Goal: Information Seeking & Learning: Learn about a topic

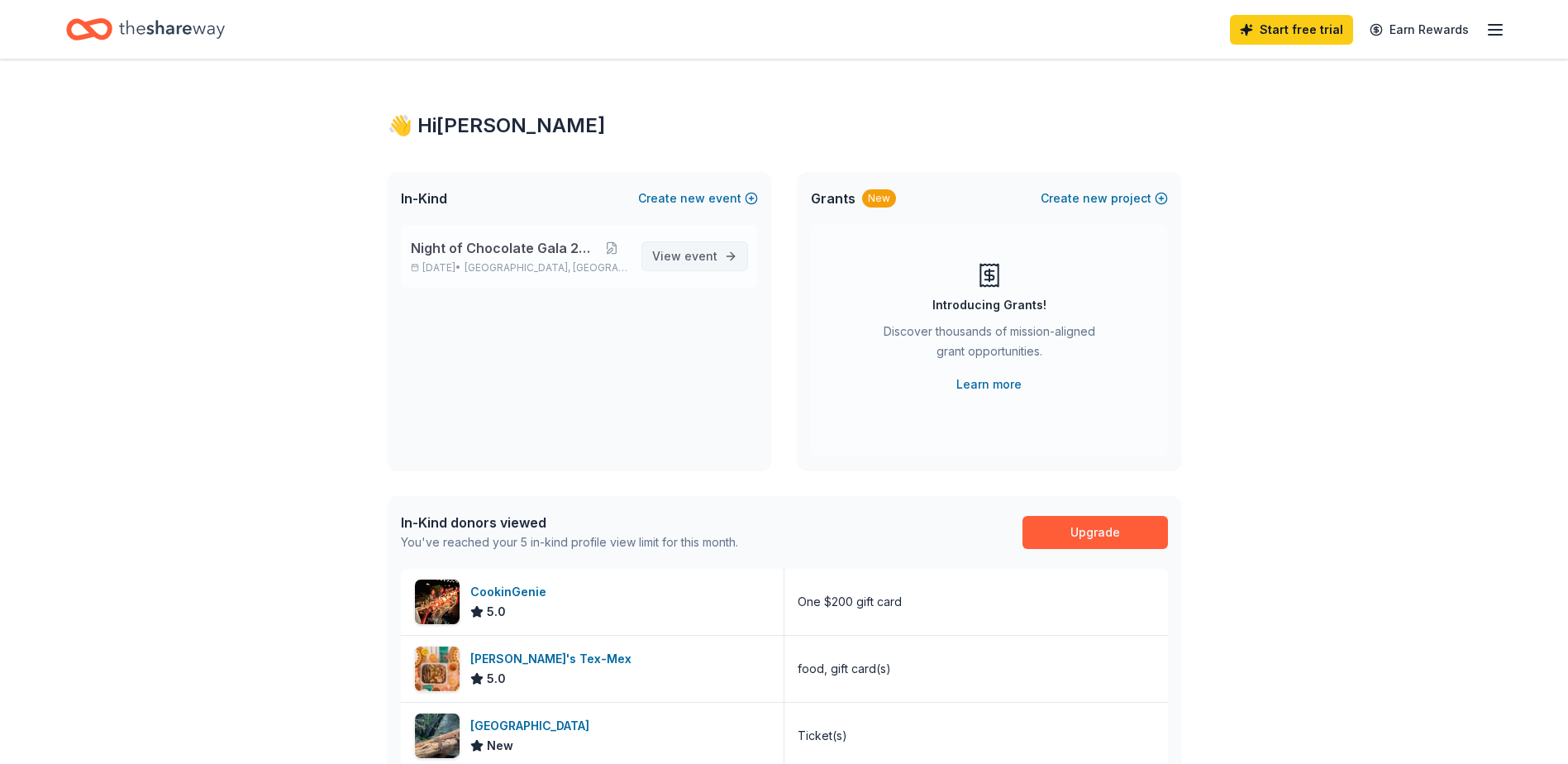
click at [674, 256] on span "View event" at bounding box center [684, 256] width 65 height 20
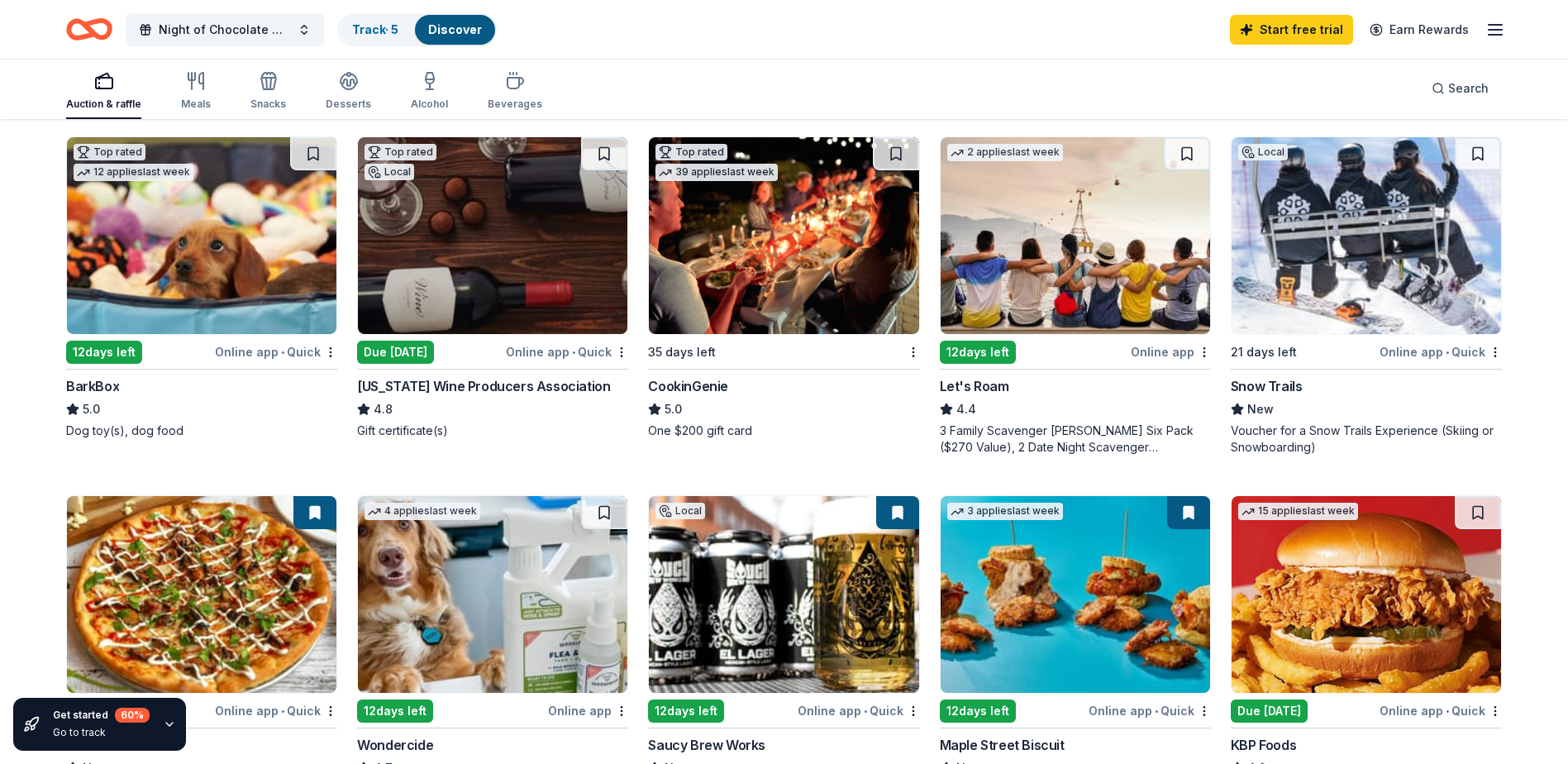
scroll to position [744, 0]
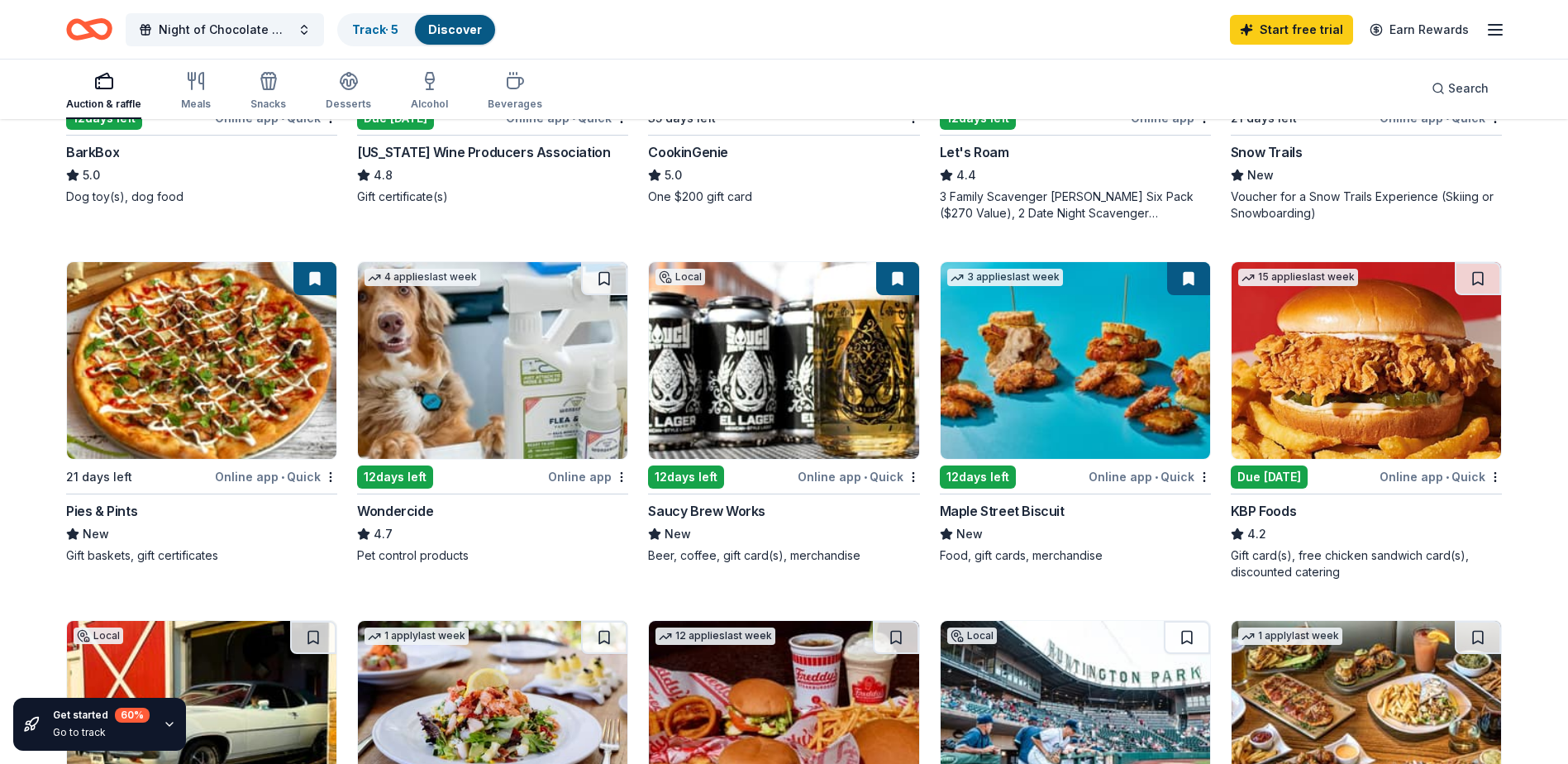
drag, startPoint x: 201, startPoint y: 386, endPoint x: 538, endPoint y: 235, distance: 369.3
click at [538, 235] on div "Top rated Local 14 days left Online app Cleveland Monsters 5.0 Ticket(s) Top ra…" at bounding box center [784, 241] width 1435 height 1362
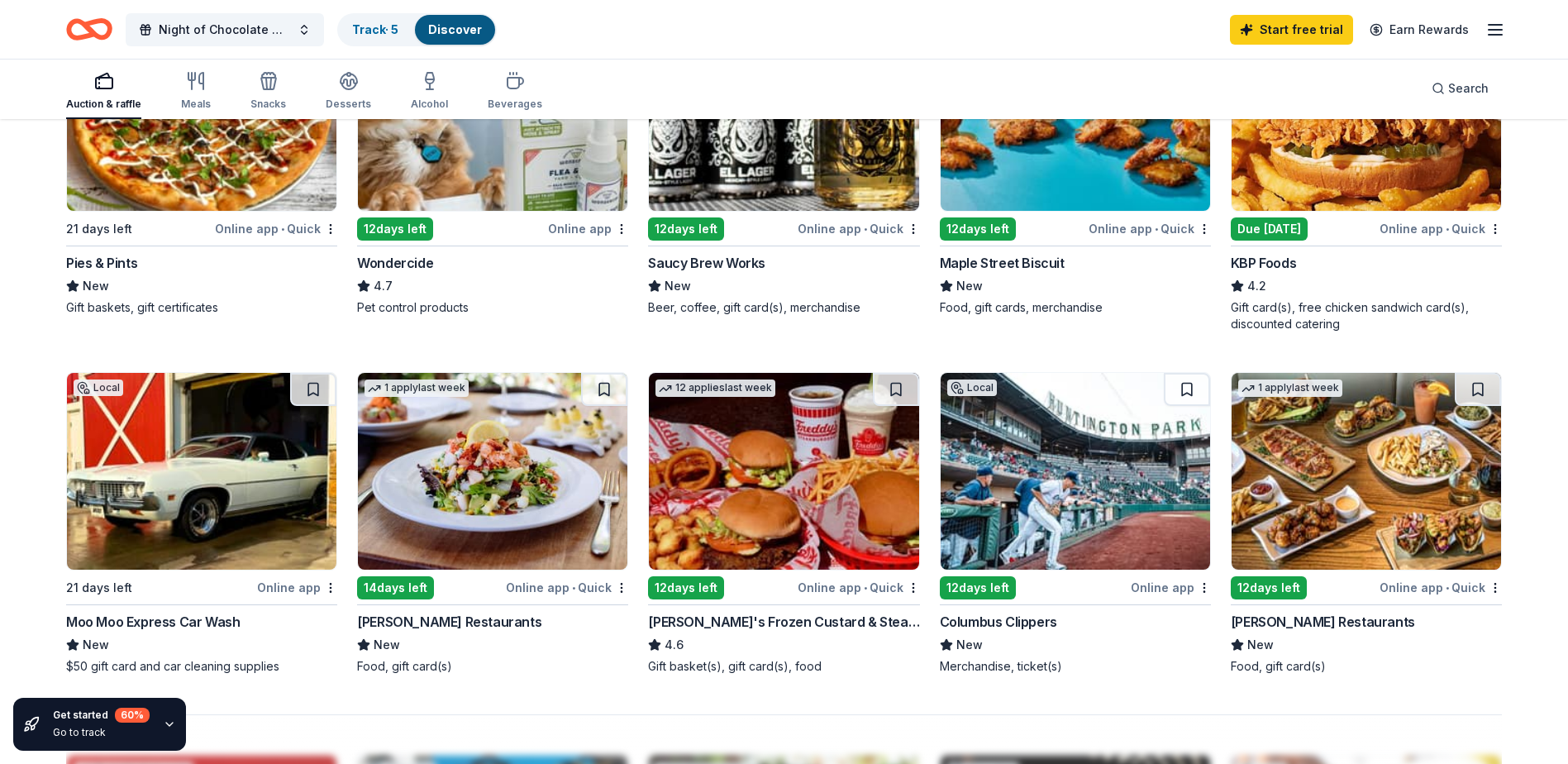
scroll to position [1074, 0]
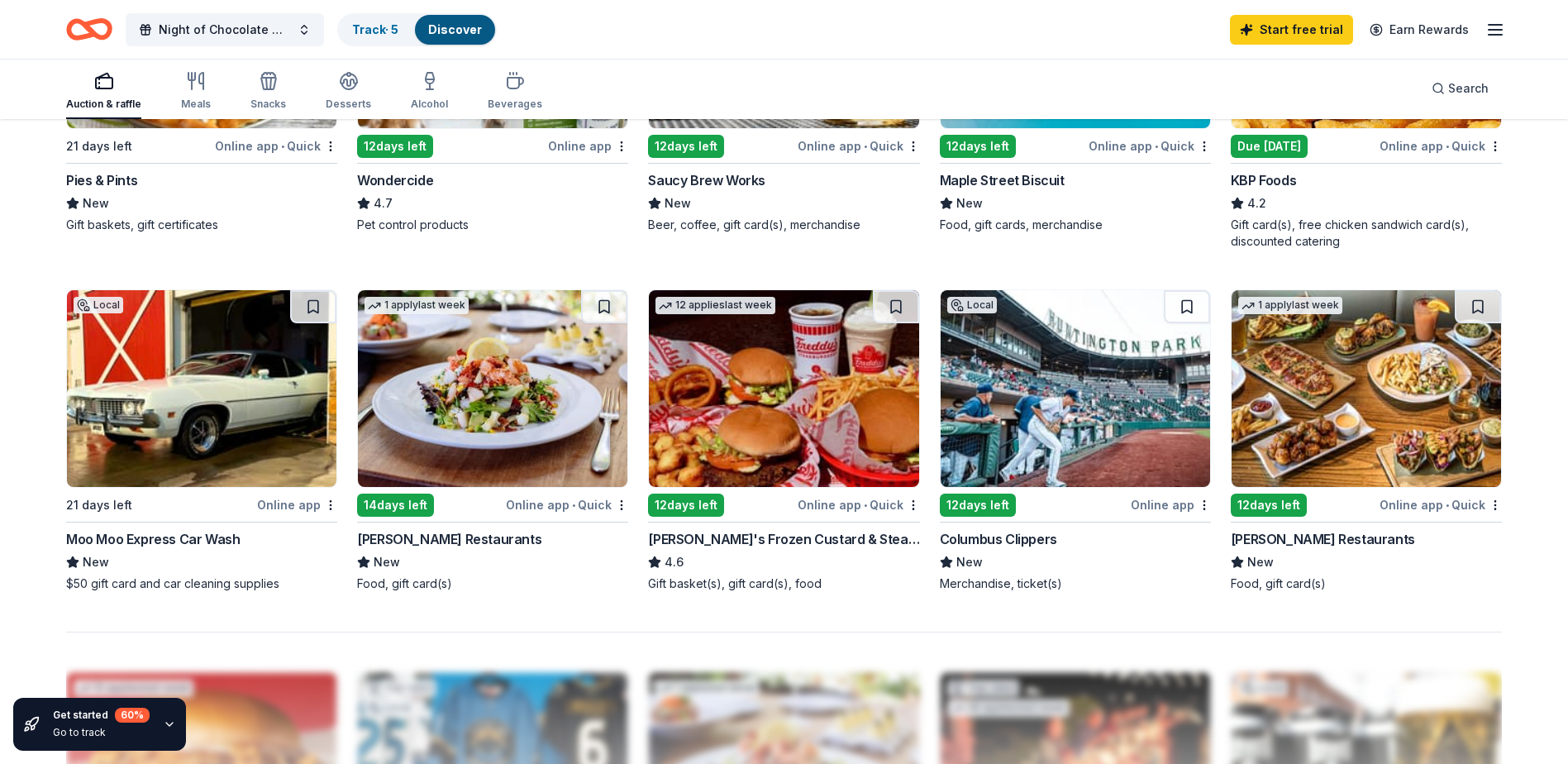
click at [758, 390] on img at bounding box center [784, 389] width 270 height 197
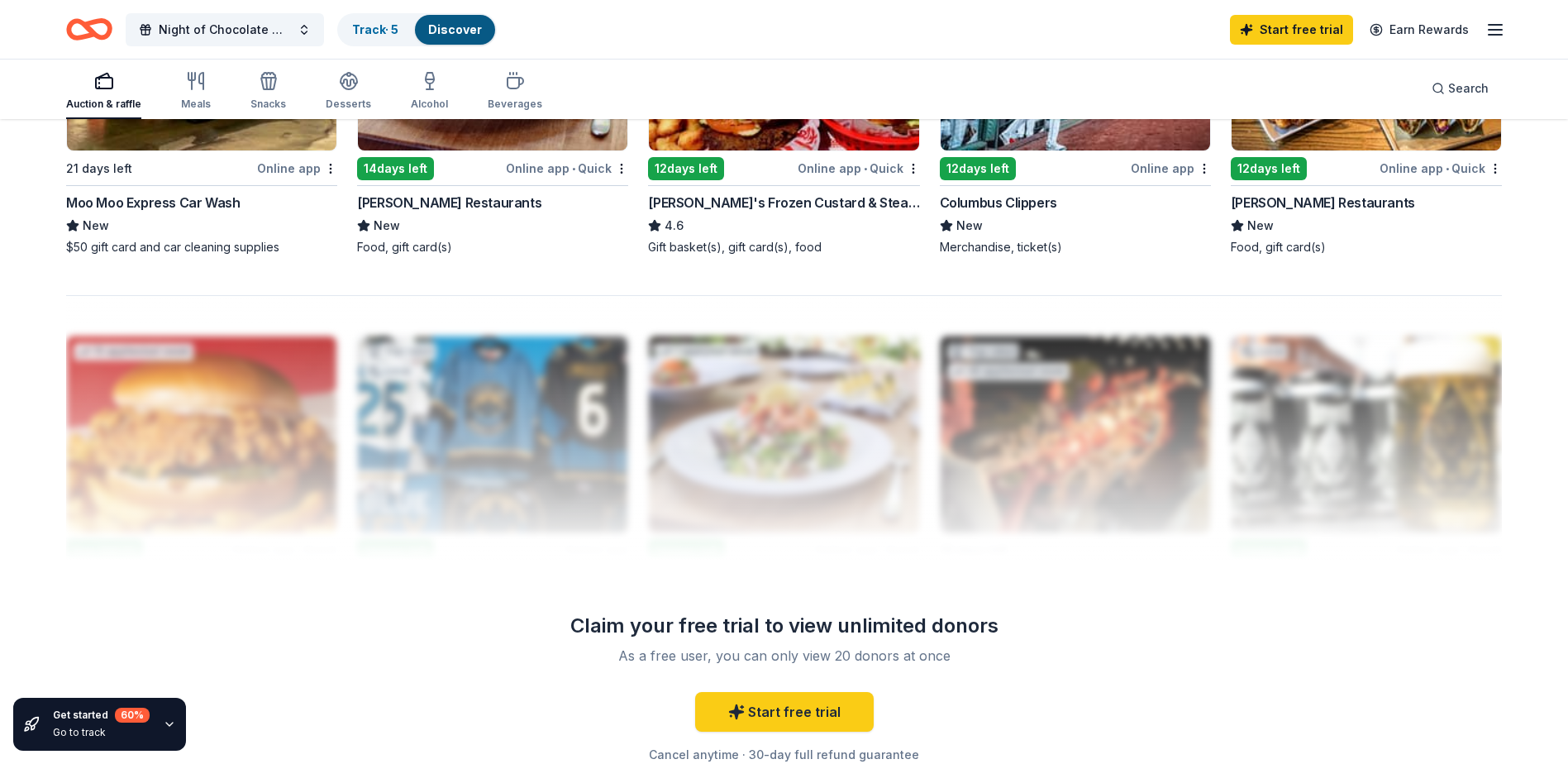
scroll to position [1570, 0]
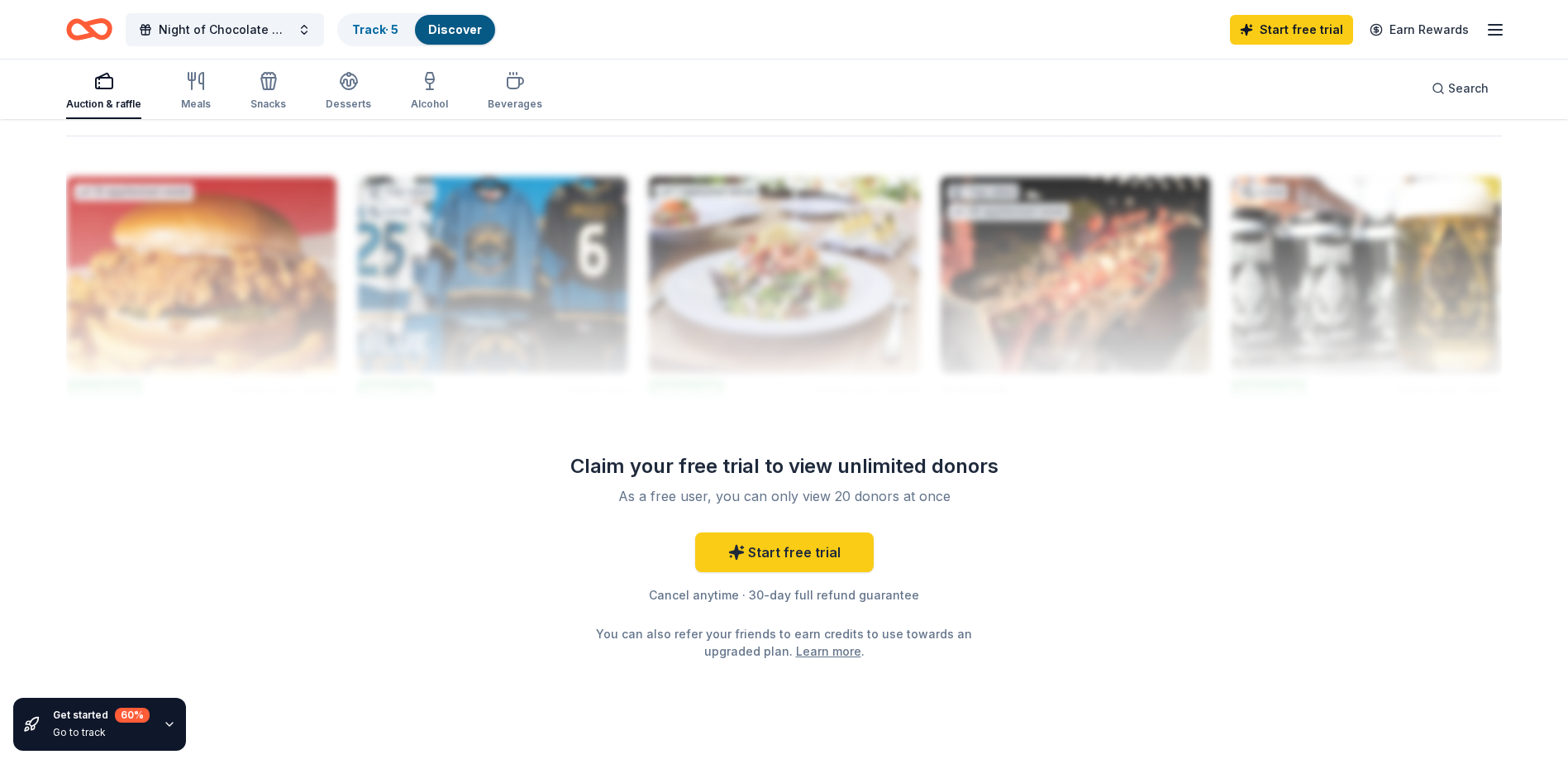
click at [212, 77] on div "Auction & raffle Meals Snacks Desserts Alcohol Beverages" at bounding box center [304, 91] width 476 height 55
click at [207, 78] on div "button" at bounding box center [196, 80] width 30 height 20
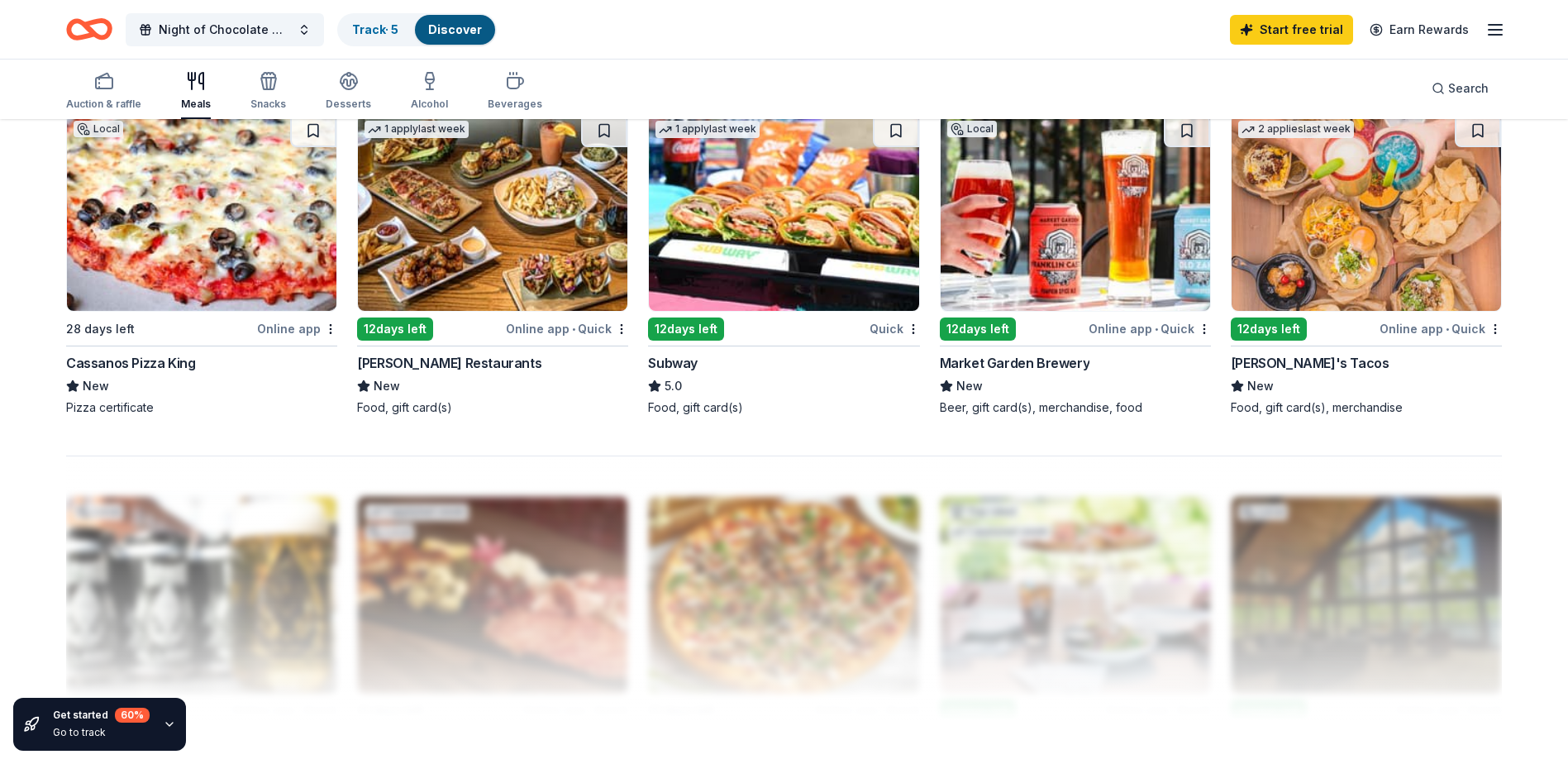
scroll to position [1323, 0]
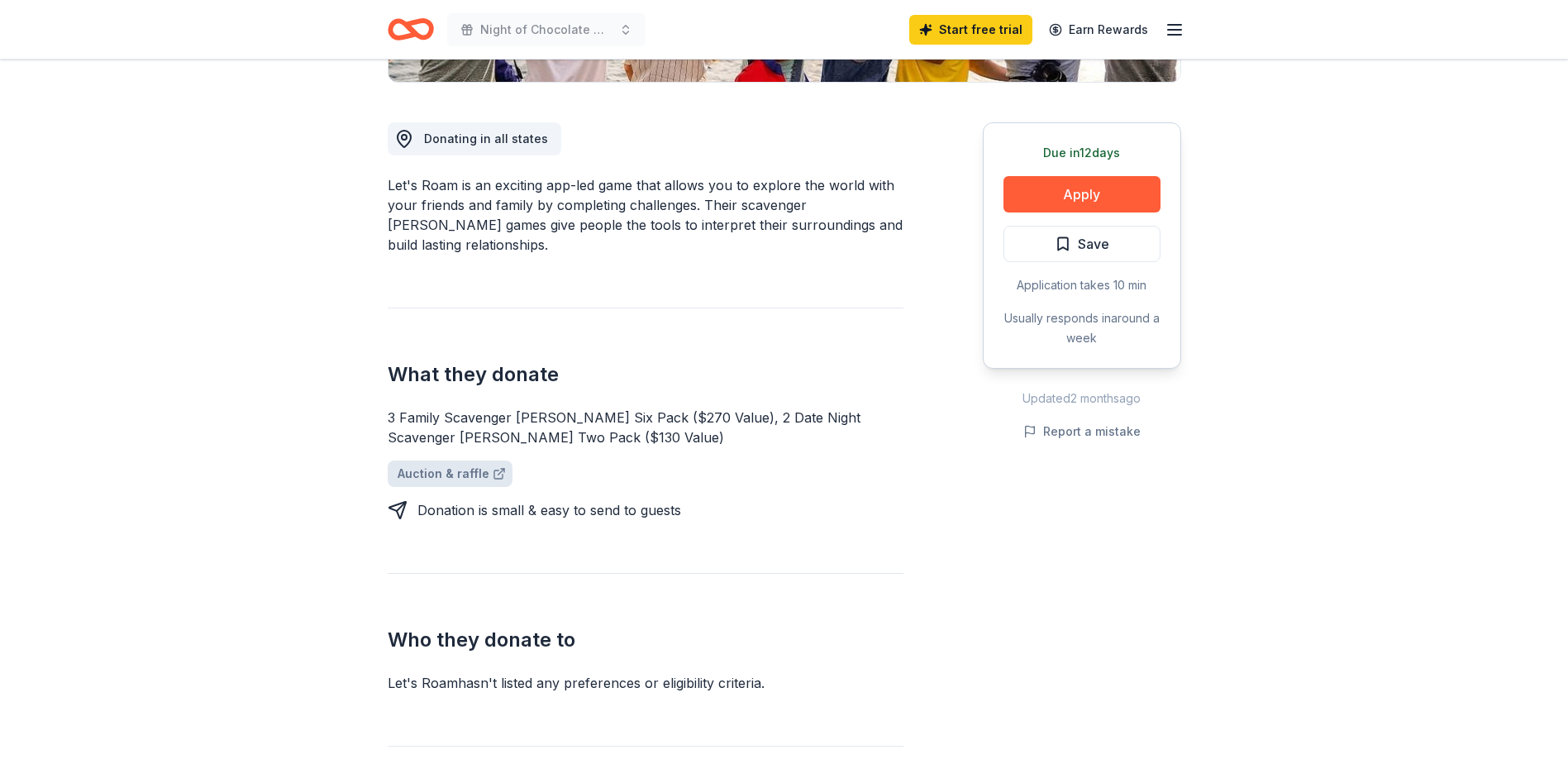
scroll to position [331, 0]
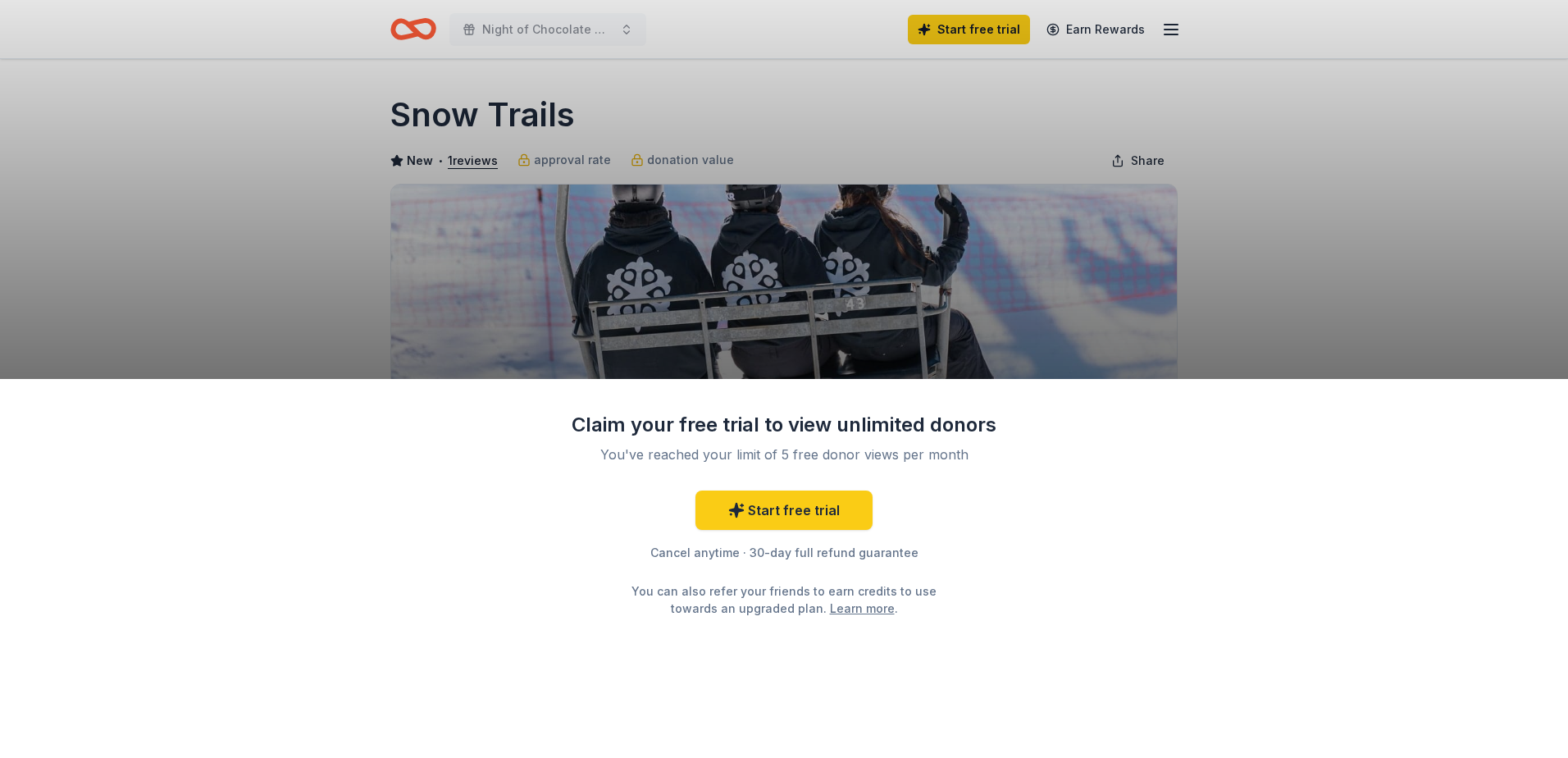
click at [1061, 610] on div "Claim your free trial to view unlimited donors You've reached your limit of 5 f…" at bounding box center [784, 568] width 1568 height 379
click at [1294, 301] on div "Claim your free trial to view unlimited donors You've reached your limit of 5 f…" at bounding box center [784, 379] width 1568 height 758
click at [909, 424] on div "Claim your free trial to view unlimited donors" at bounding box center [784, 424] width 426 height 26
click at [944, 326] on div "Claim your free trial to view unlimited donors You've reached your limit of 5 f…" at bounding box center [784, 379] width 1568 height 758
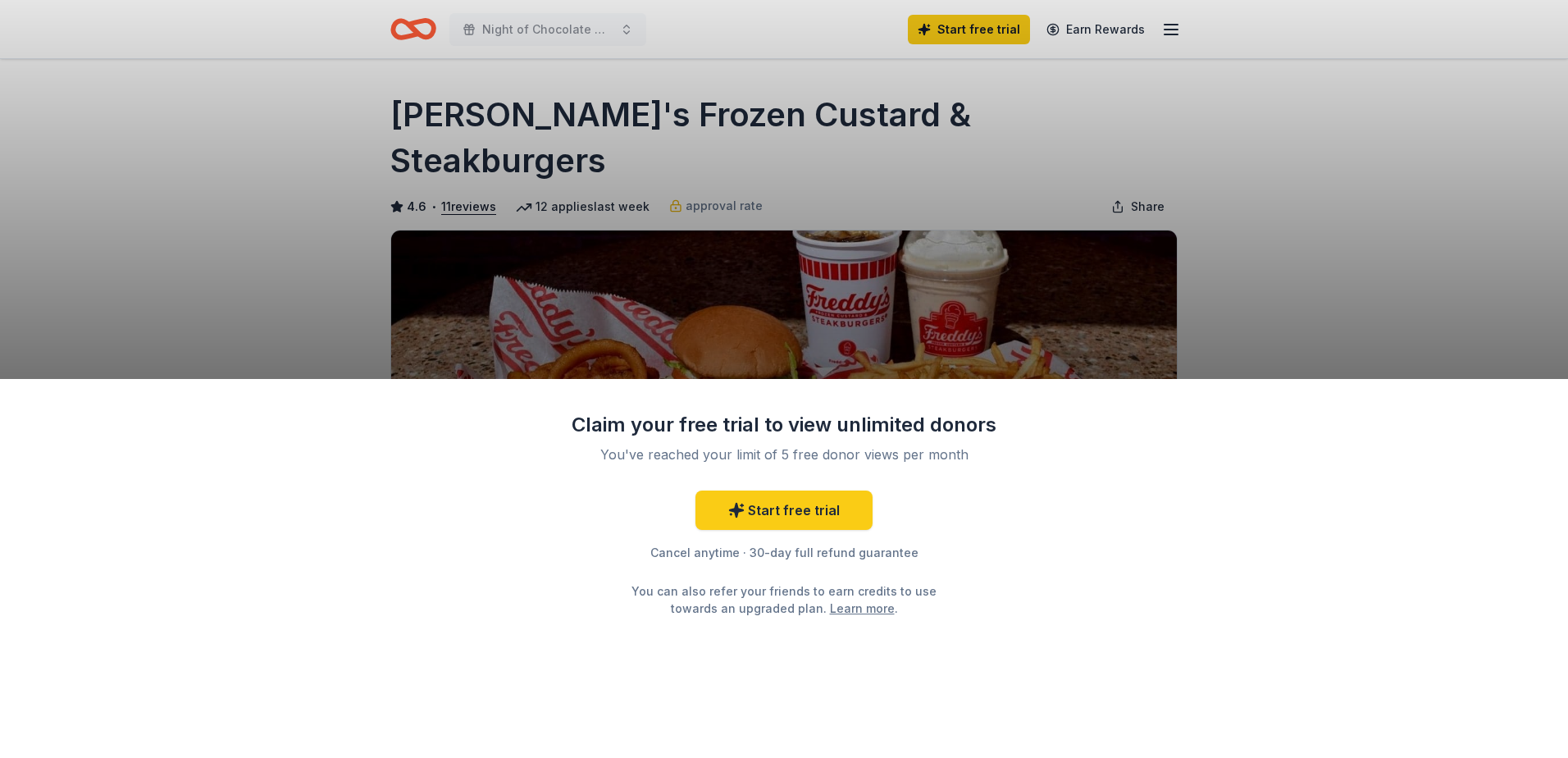
click at [1265, 289] on div "Claim your free trial to view unlimited donors You've reached your limit of 5 f…" at bounding box center [784, 379] width 1568 height 758
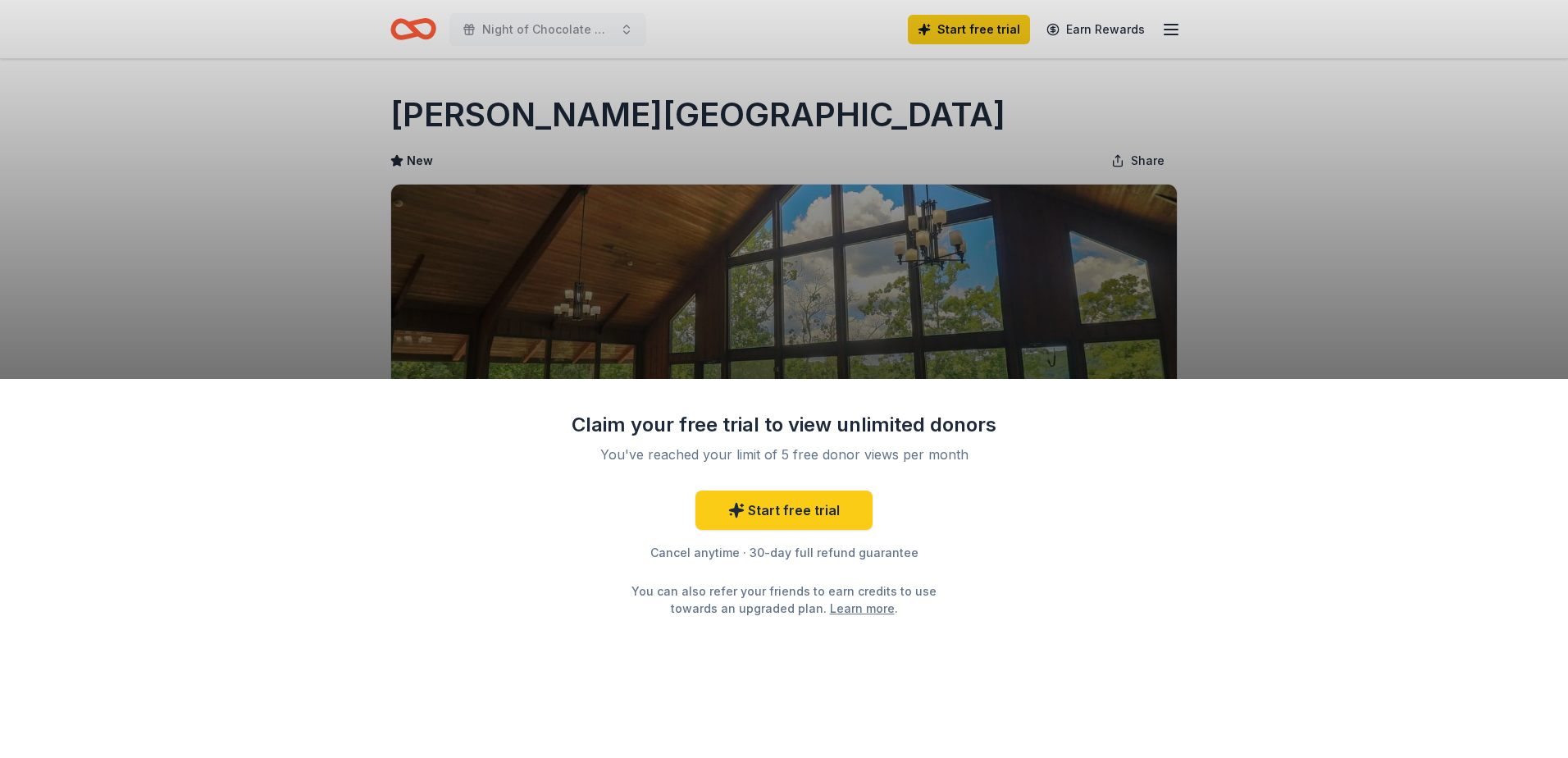
drag, startPoint x: 618, startPoint y: 104, endPoint x: 631, endPoint y: 105, distance: 13.0
click at [620, 104] on div "Claim your free trial to view unlimited donors You've reached your limit of 5 f…" at bounding box center [784, 379] width 1568 height 758
drag, startPoint x: 570, startPoint y: 116, endPoint x: 343, endPoint y: 118, distance: 227.0
click at [343, 118] on div "Claim your free trial to view unlimited donors You've reached your limit of 5 f…" at bounding box center [784, 379] width 1568 height 758
